Goal: Entertainment & Leisure: Browse casually

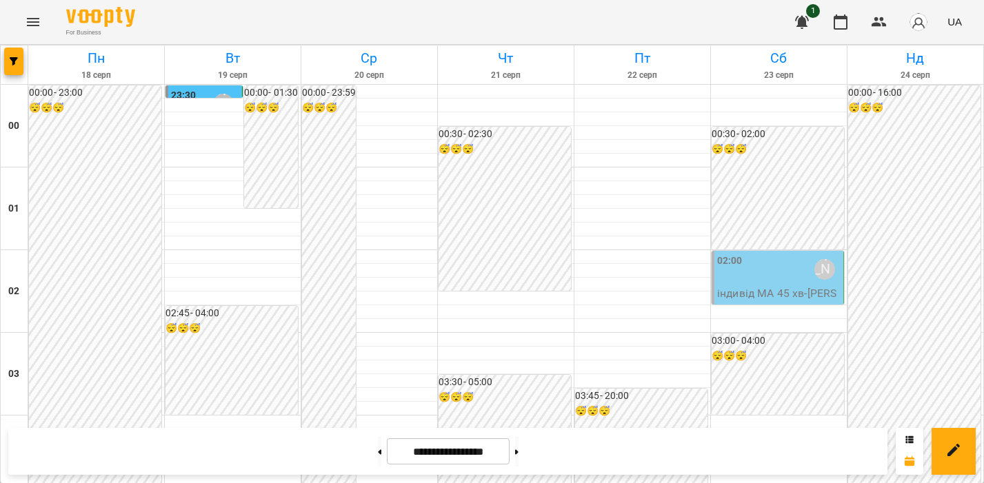
scroll to position [1549, 0]
click at [37, 25] on icon "Menu" at bounding box center [33, 22] width 12 height 8
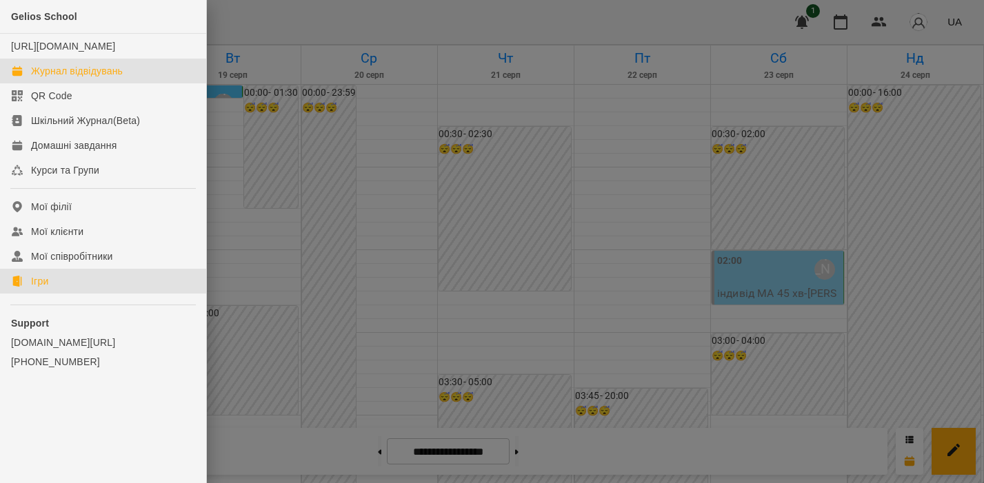
click at [36, 288] on div "Ігри" at bounding box center [39, 281] width 17 height 14
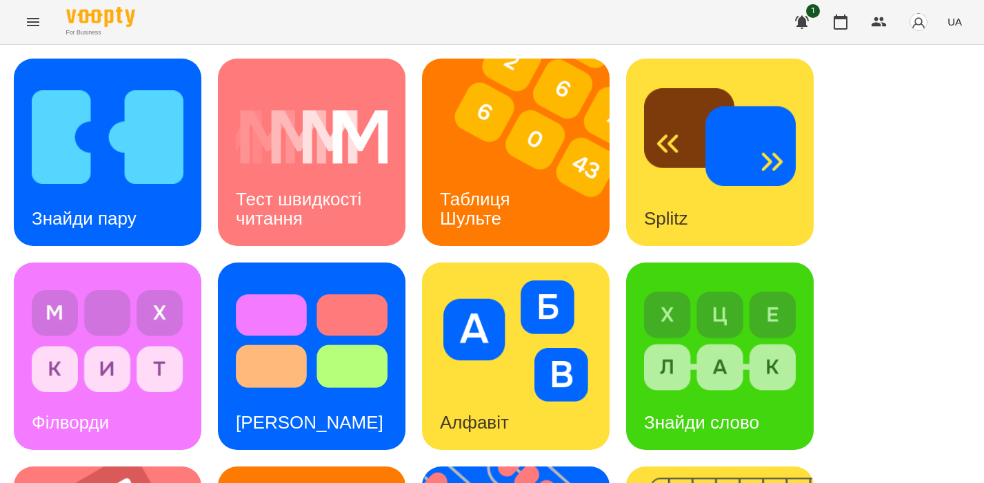
scroll to position [541, 0]
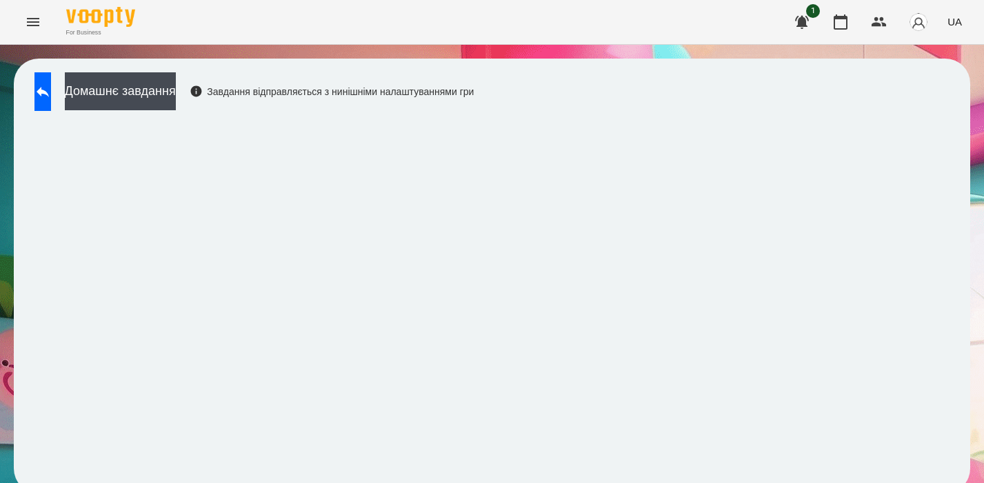
scroll to position [1, 0]
click at [51, 98] on button at bounding box center [42, 91] width 17 height 39
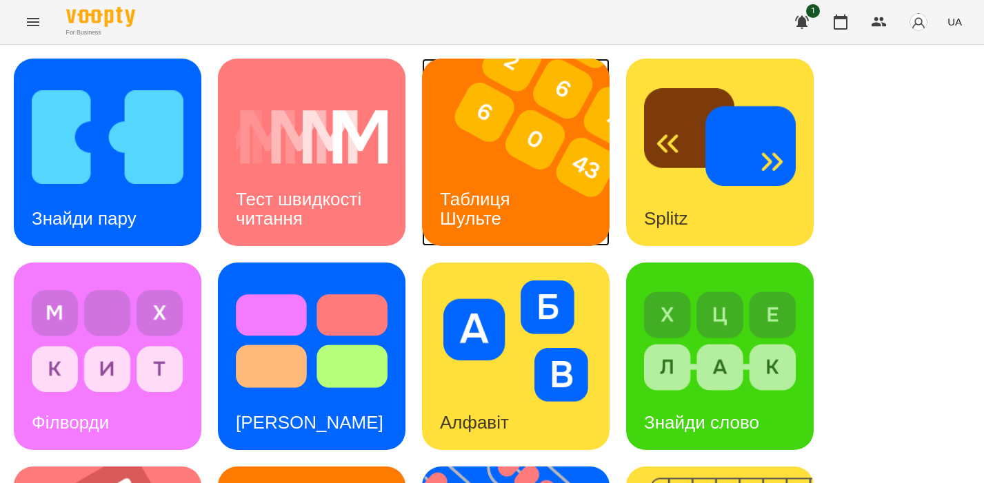
click at [507, 146] on img at bounding box center [524, 153] width 205 height 188
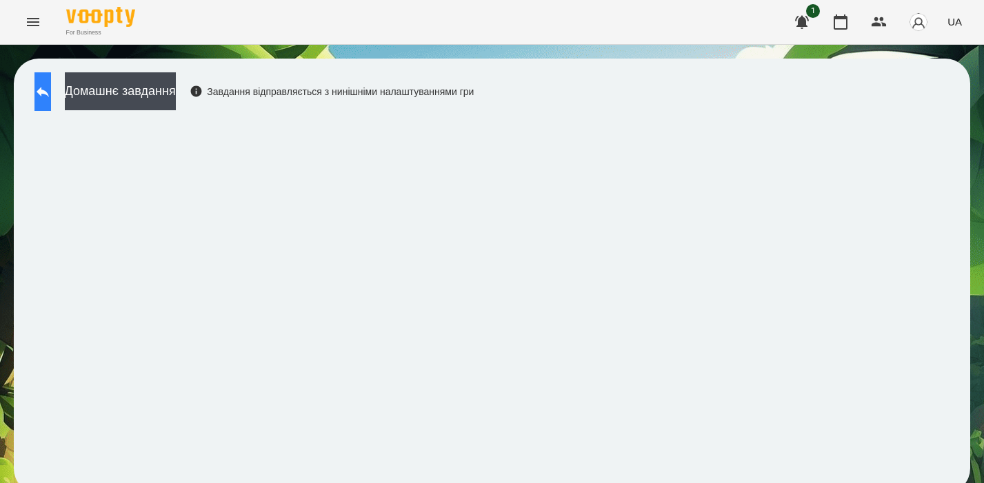
click at [51, 90] on button at bounding box center [42, 91] width 17 height 39
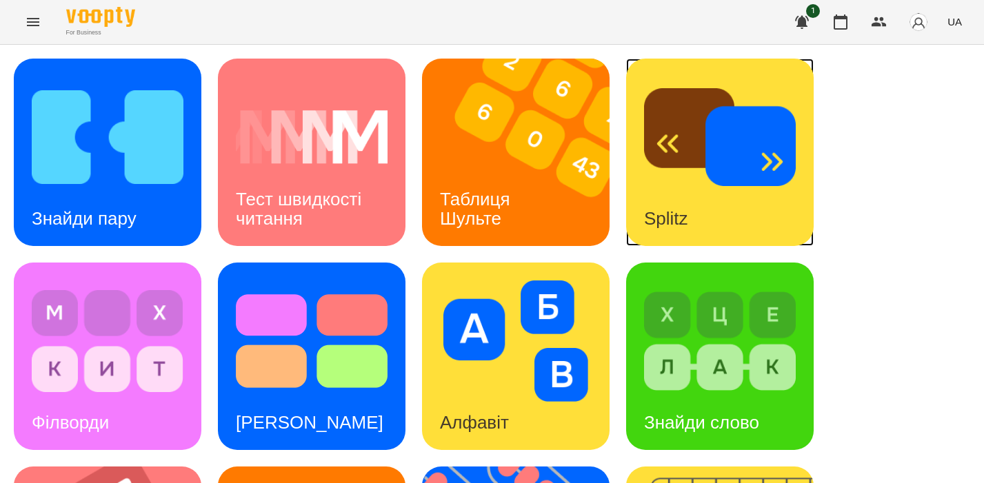
click at [672, 132] on img at bounding box center [720, 137] width 152 height 121
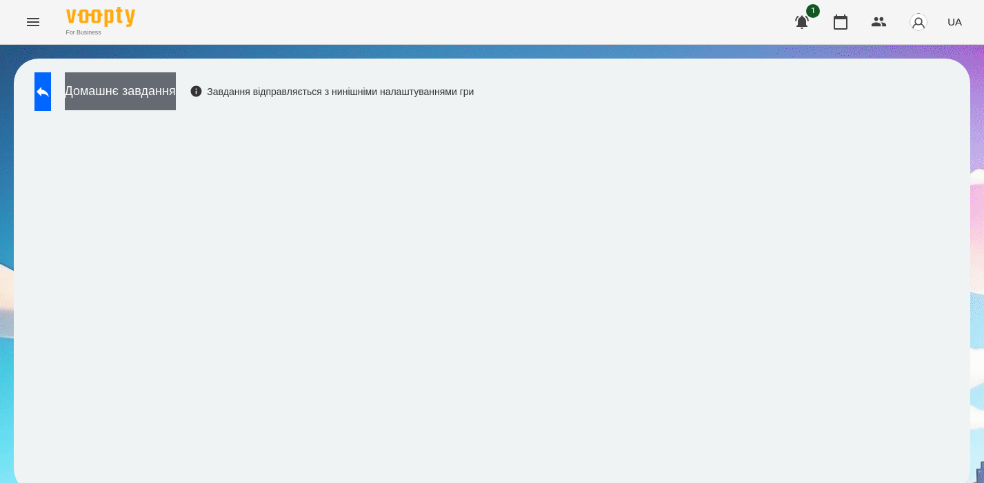
click at [130, 94] on button "Домашнє завдання" at bounding box center [120, 91] width 111 height 38
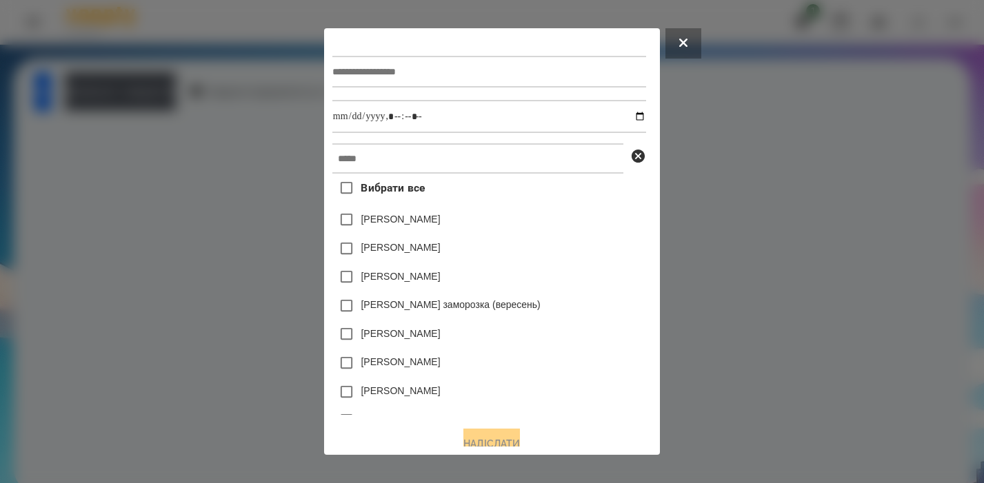
click at [127, 175] on div at bounding box center [492, 241] width 984 height 483
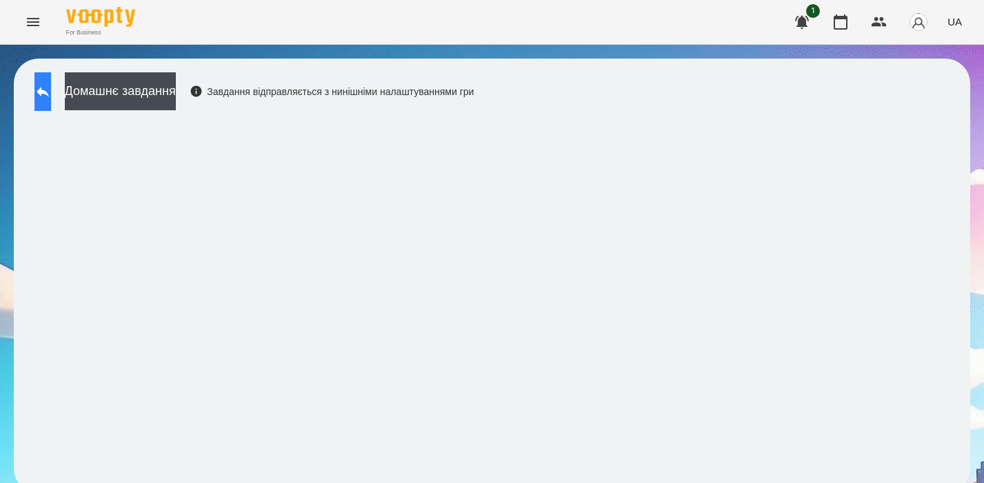
click at [49, 102] on button at bounding box center [42, 91] width 17 height 39
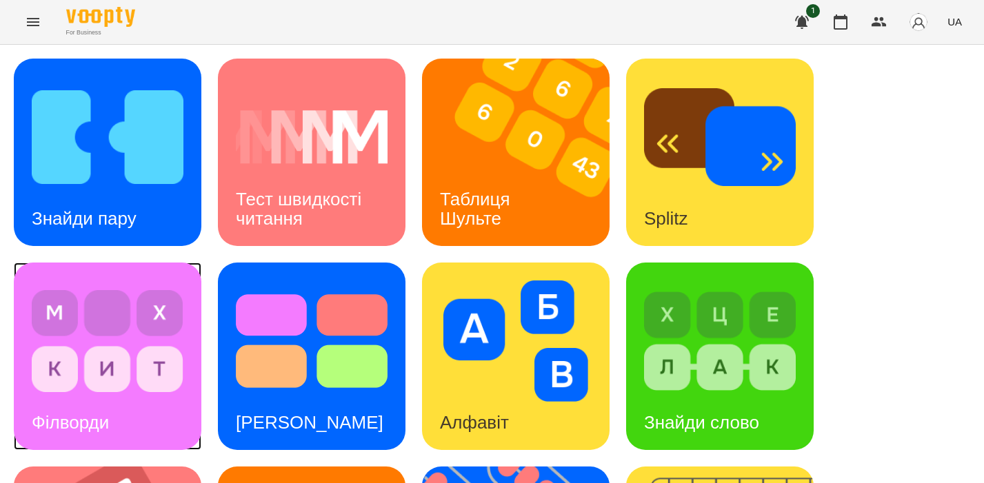
click at [102, 345] on img at bounding box center [108, 341] width 152 height 121
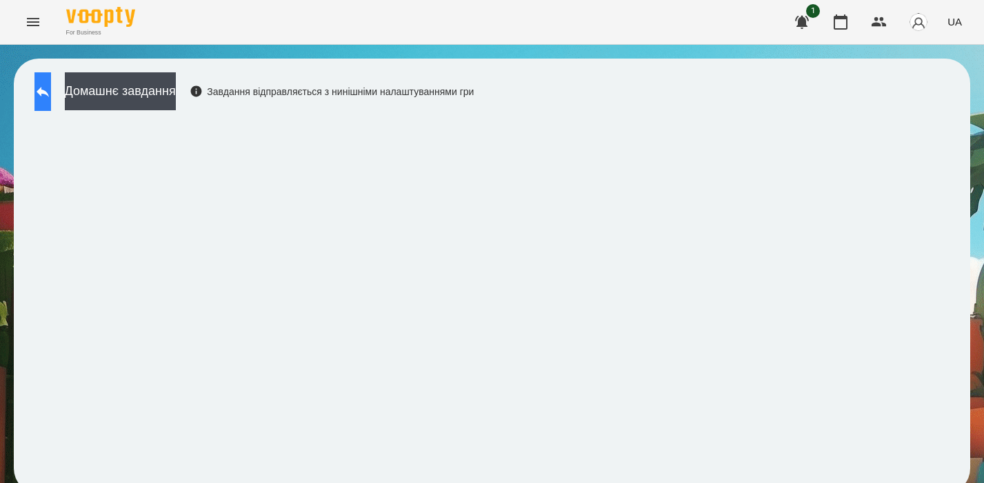
click at [43, 84] on button at bounding box center [42, 91] width 17 height 39
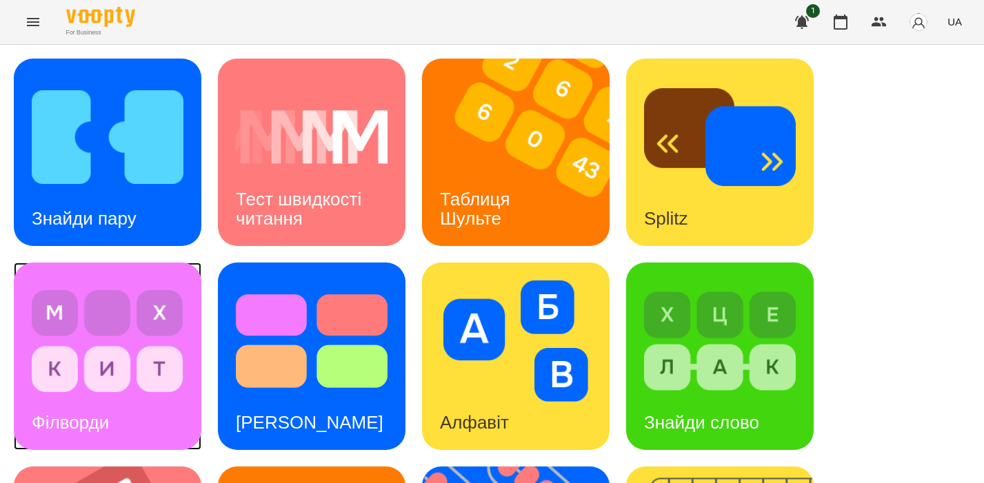
click at [189, 316] on div "Філворди" at bounding box center [108, 357] width 188 height 188
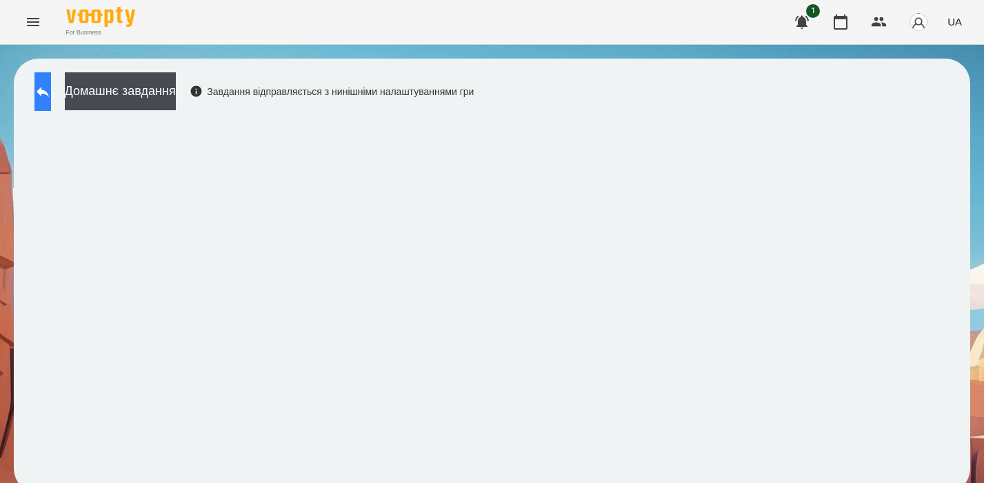
click at [51, 108] on button at bounding box center [42, 91] width 17 height 39
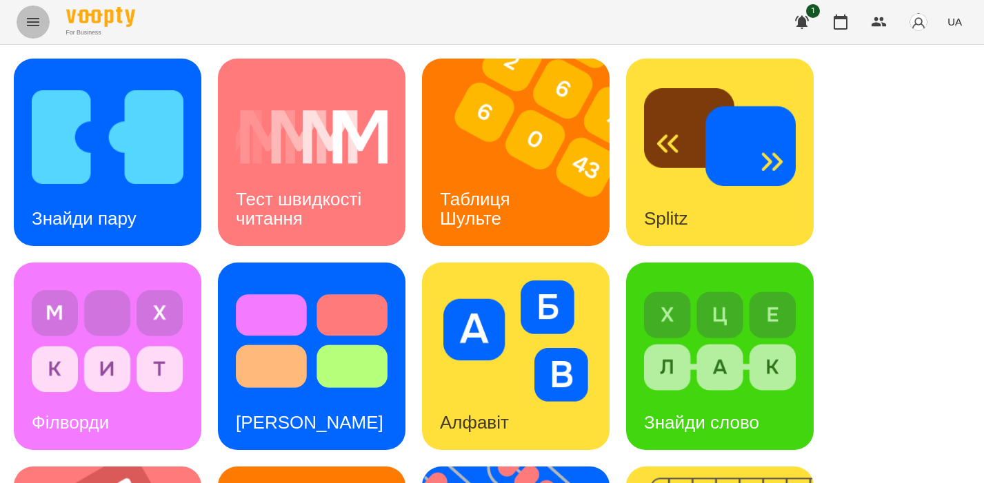
click at [33, 17] on icon "Menu" at bounding box center [33, 22] width 17 height 17
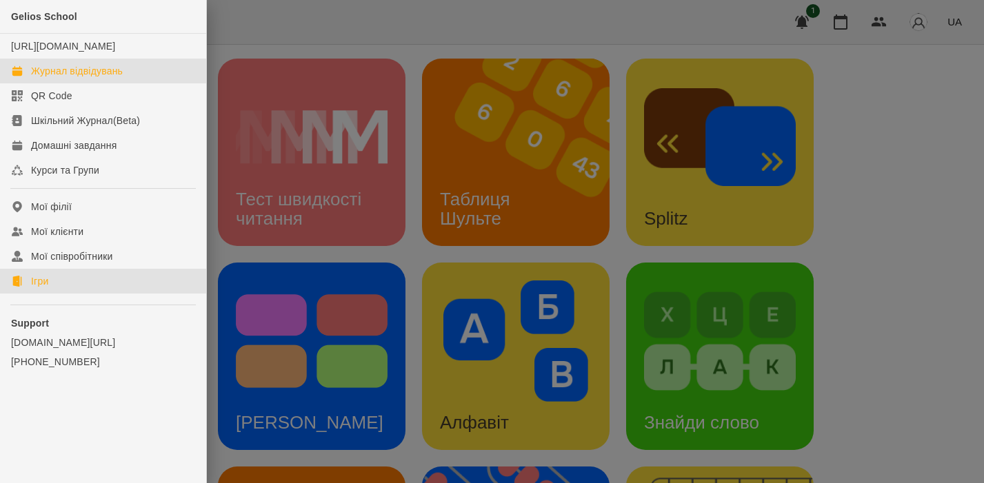
click at [47, 78] on div "Журнал відвідувань" at bounding box center [77, 71] width 92 height 14
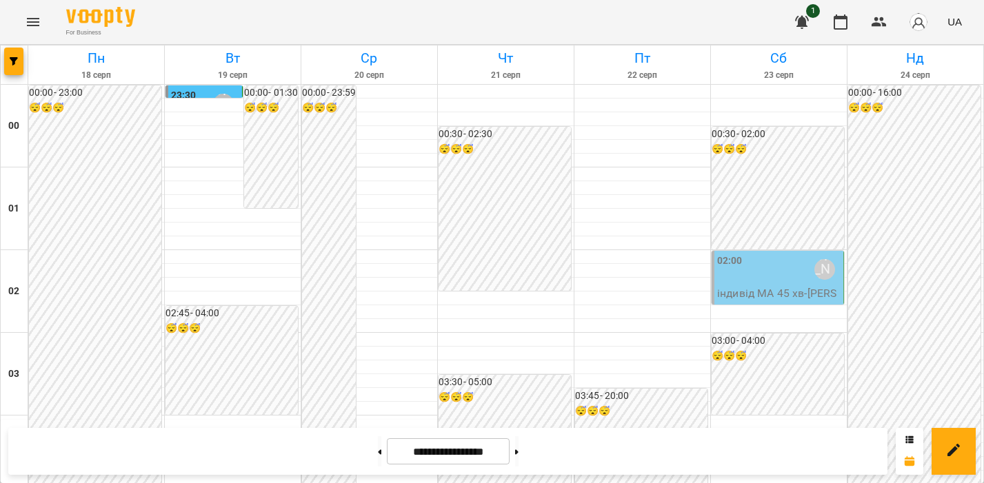
click at [27, 16] on icon "Menu" at bounding box center [33, 22] width 17 height 17
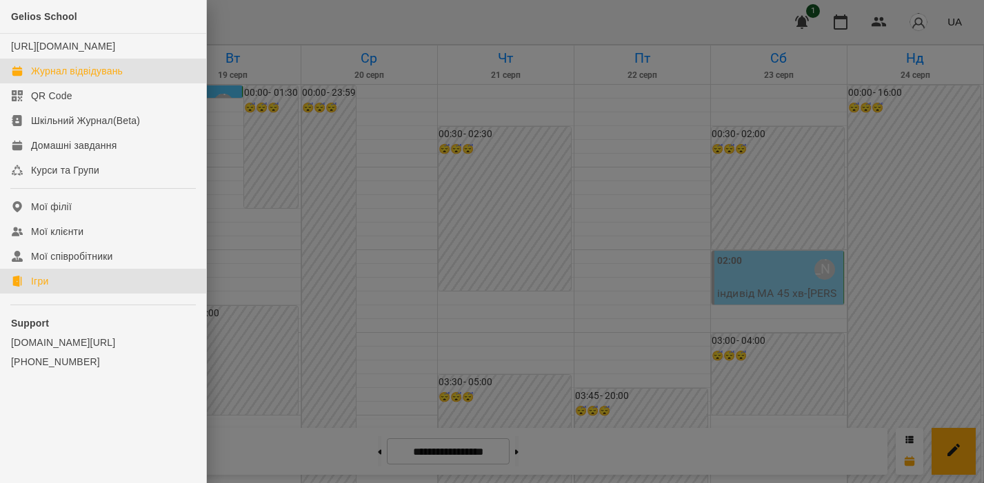
click at [44, 288] on div "Ігри" at bounding box center [39, 281] width 17 height 14
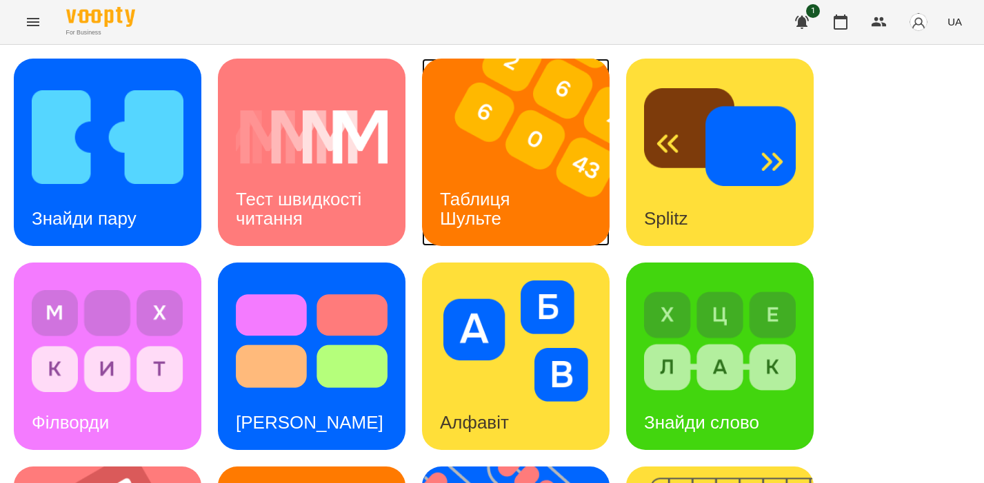
click at [513, 180] on div "Таблиця Шульте" at bounding box center [477, 209] width 111 height 74
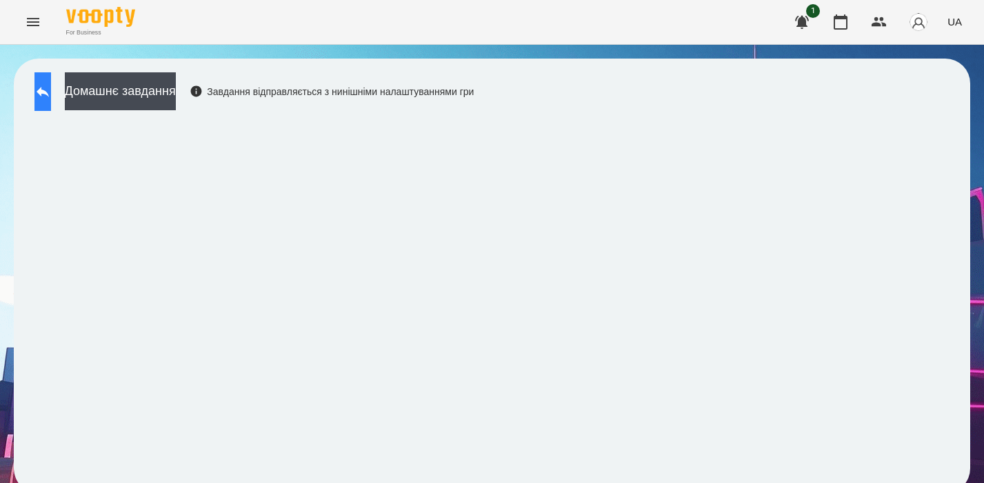
click at [51, 101] on button at bounding box center [42, 91] width 17 height 39
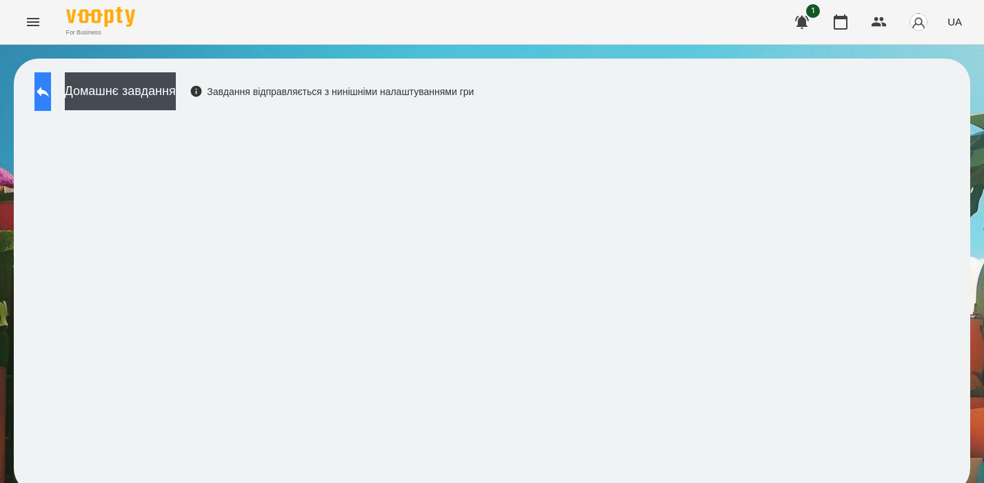
click at [51, 99] on icon at bounding box center [42, 91] width 17 height 17
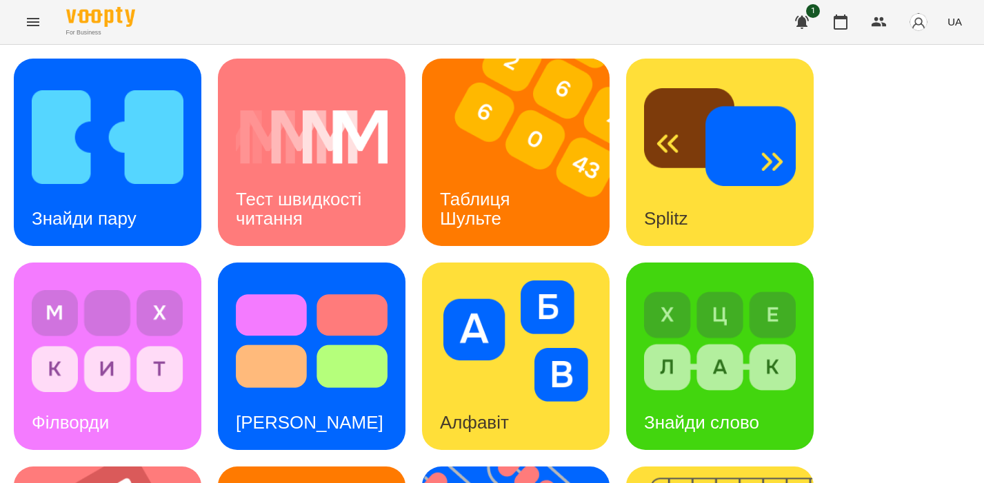
scroll to position [445, 0]
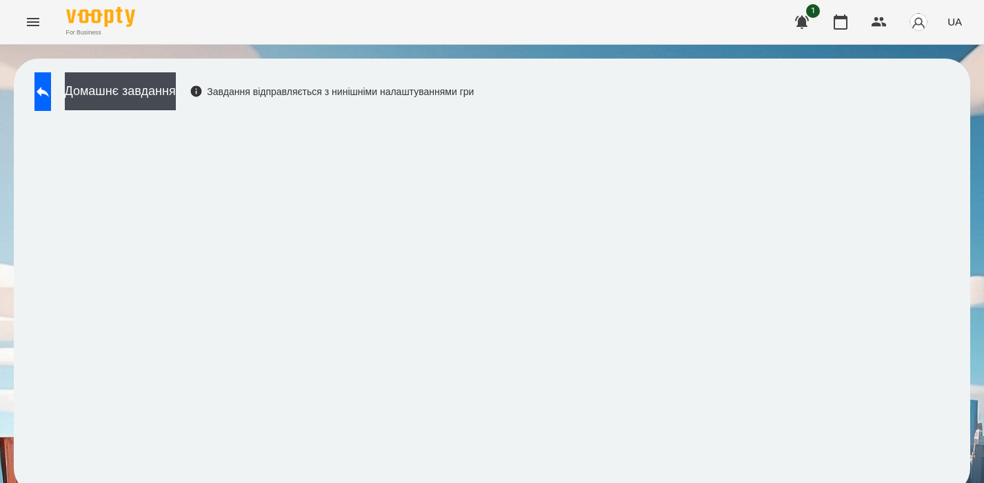
scroll to position [10, 0]
click at [51, 83] on icon at bounding box center [42, 91] width 17 height 17
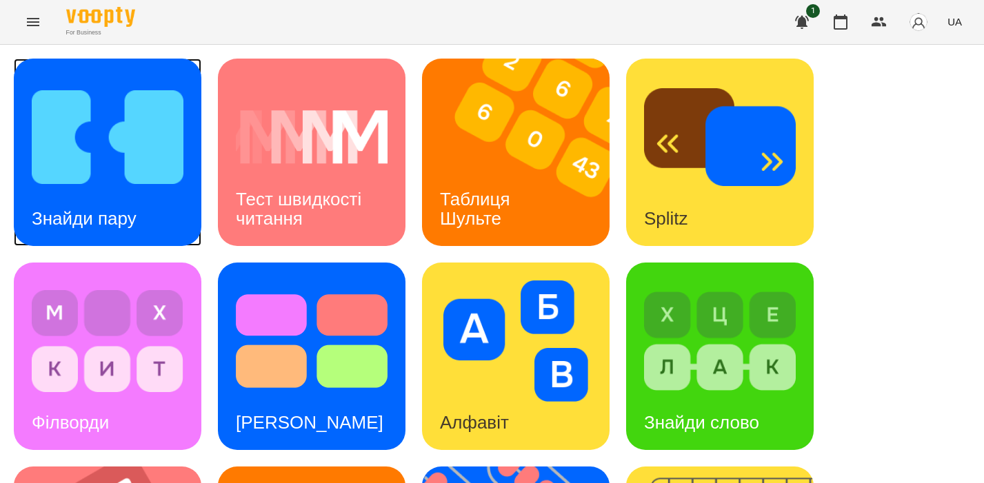
click at [165, 164] on img at bounding box center [108, 137] width 152 height 121
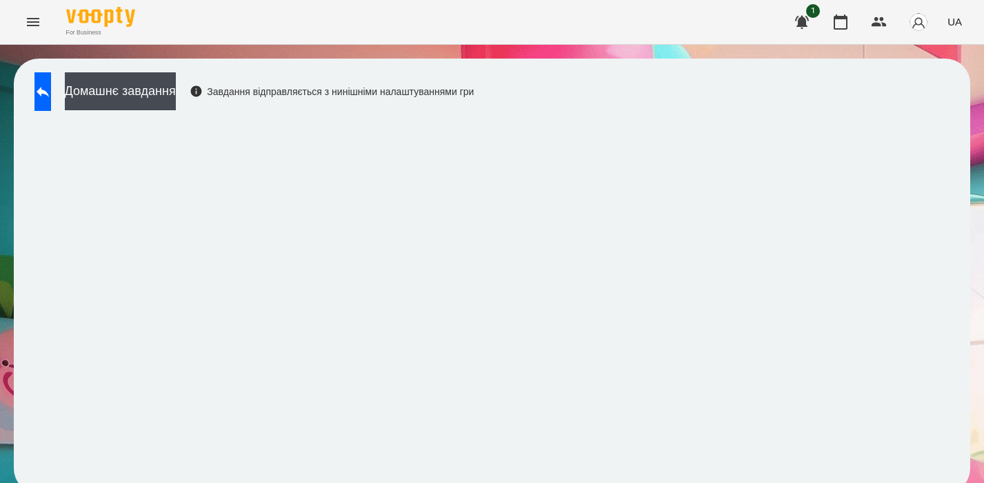
scroll to position [10, 0]
click at [51, 83] on icon at bounding box center [42, 91] width 17 height 17
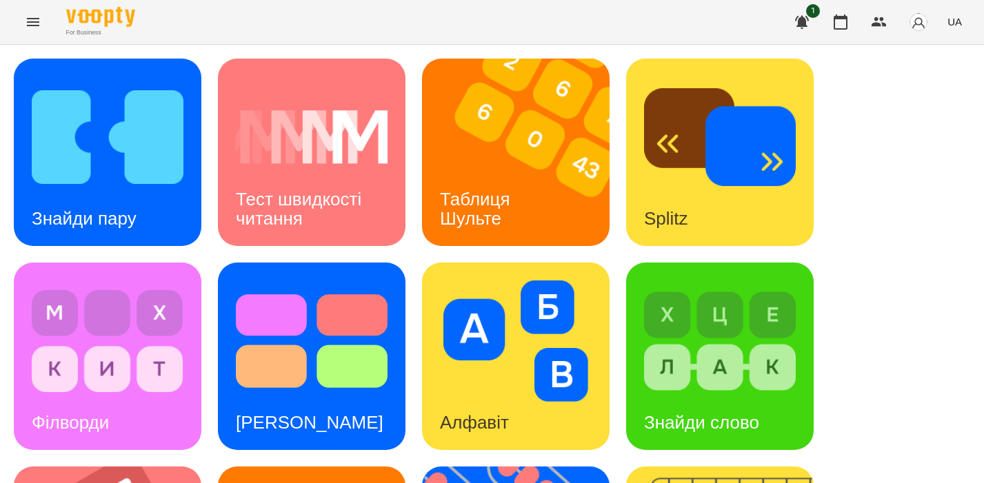
scroll to position [497, 0]
